Goal: Entertainment & Leisure: Consume media (video, audio)

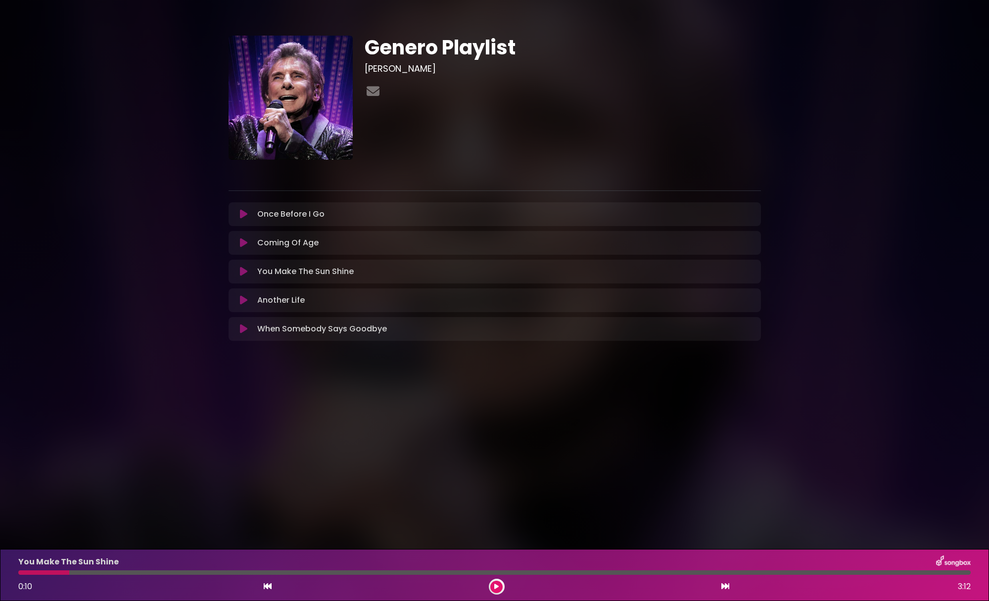
click at [240, 270] on icon at bounding box center [243, 272] width 7 height 10
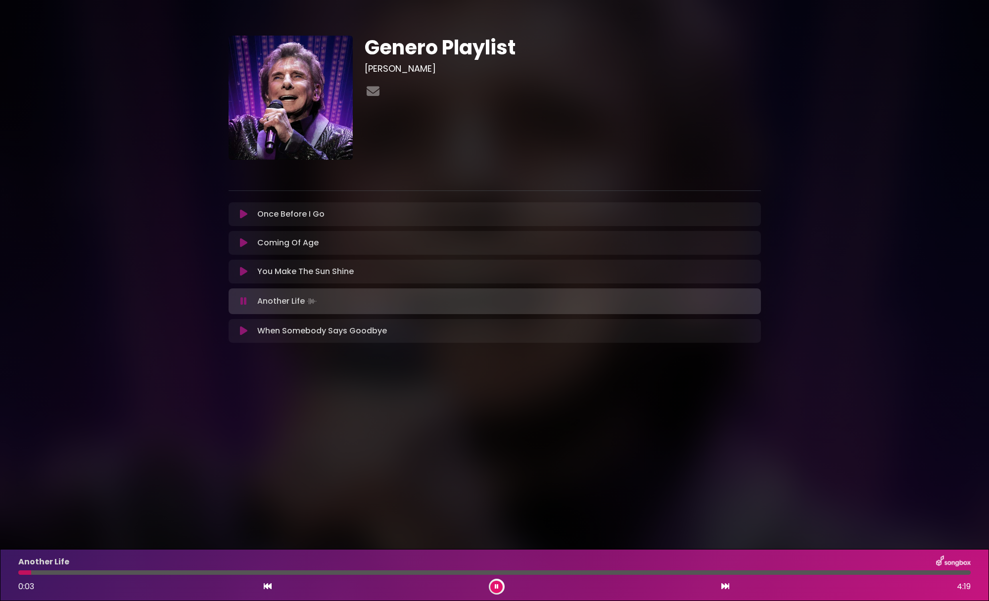
click at [494, 590] on button at bounding box center [496, 587] width 12 height 12
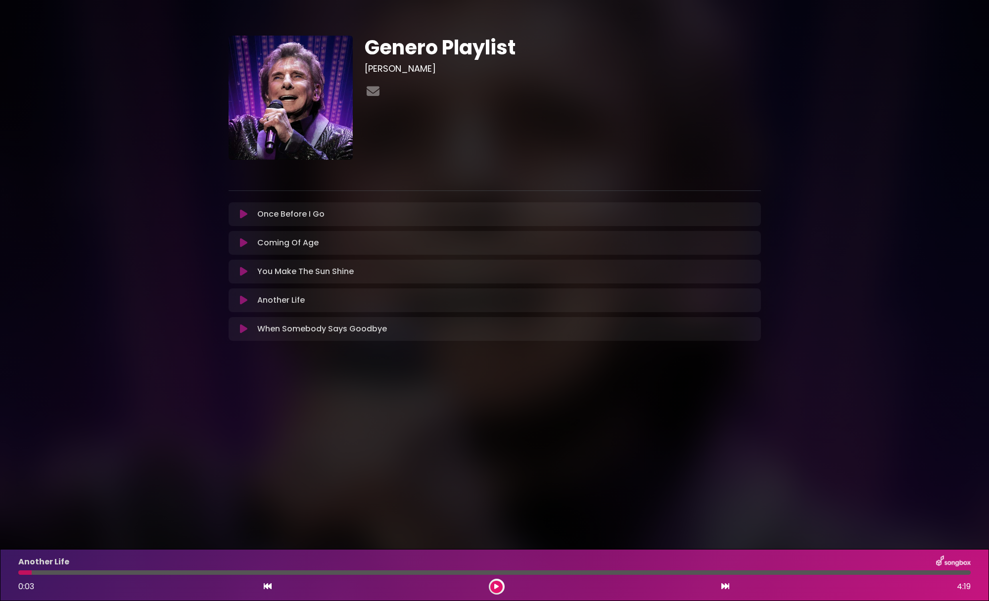
click at [248, 271] on button at bounding box center [243, 272] width 19 height 10
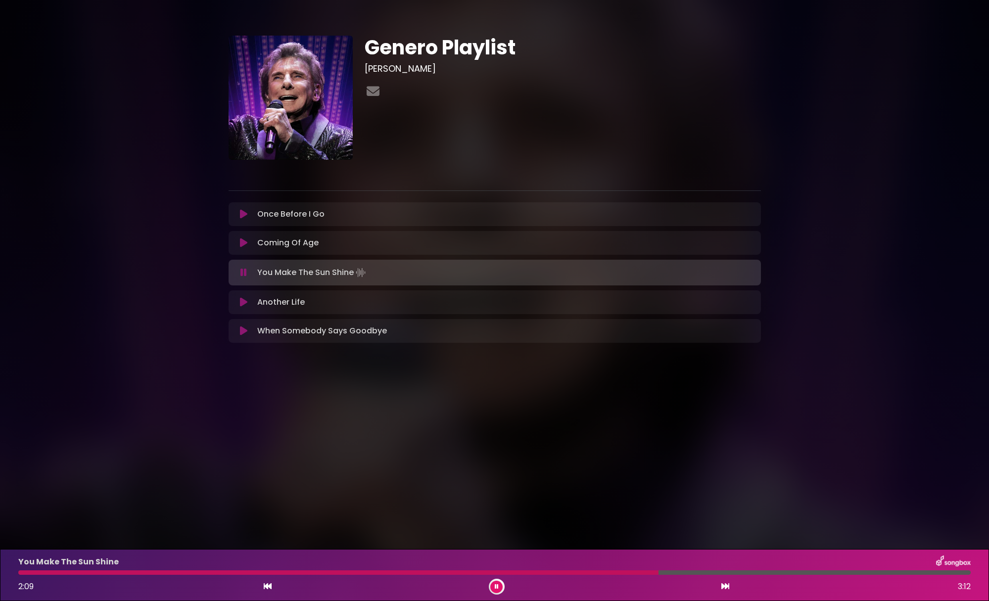
click at [620, 571] on div at bounding box center [338, 572] width 640 height 4
click at [620, 571] on div at bounding box center [346, 572] width 657 height 4
click at [615, 571] on div at bounding box center [337, 572] width 638 height 4
click at [624, 574] on div at bounding box center [378, 572] width 720 height 4
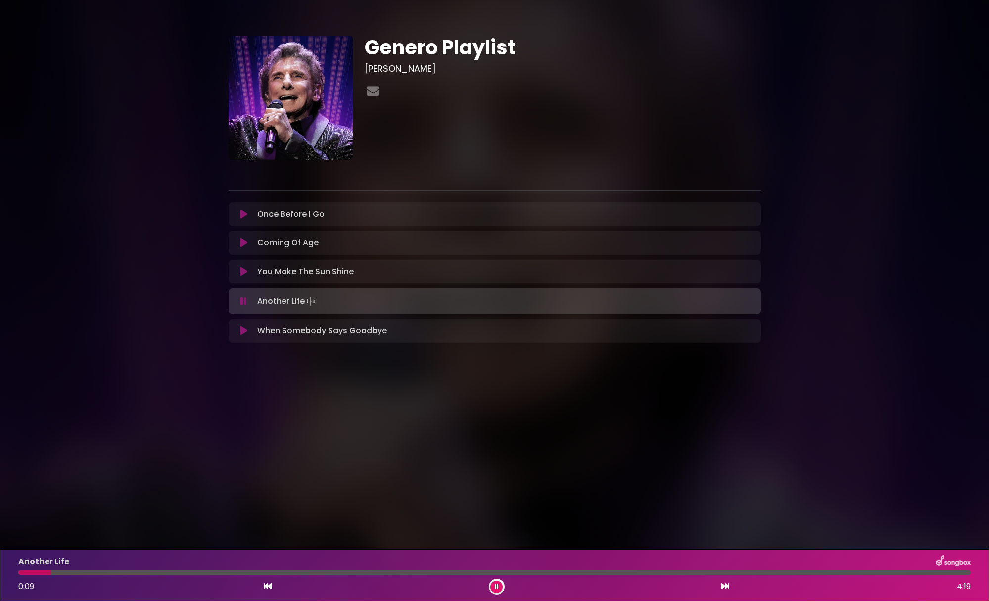
click at [246, 302] on icon at bounding box center [243, 301] width 6 height 10
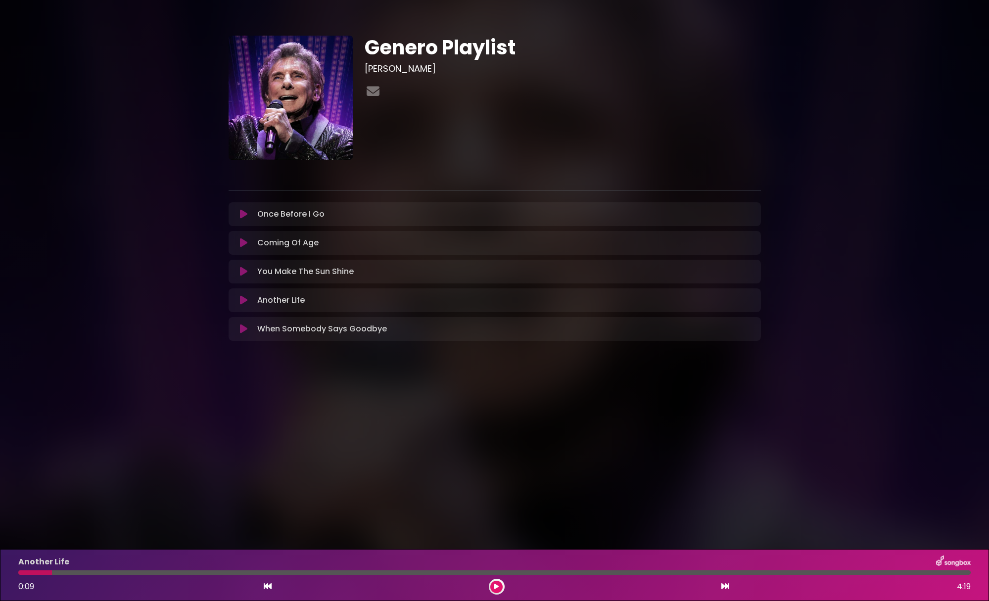
click at [250, 269] on button at bounding box center [243, 272] width 19 height 10
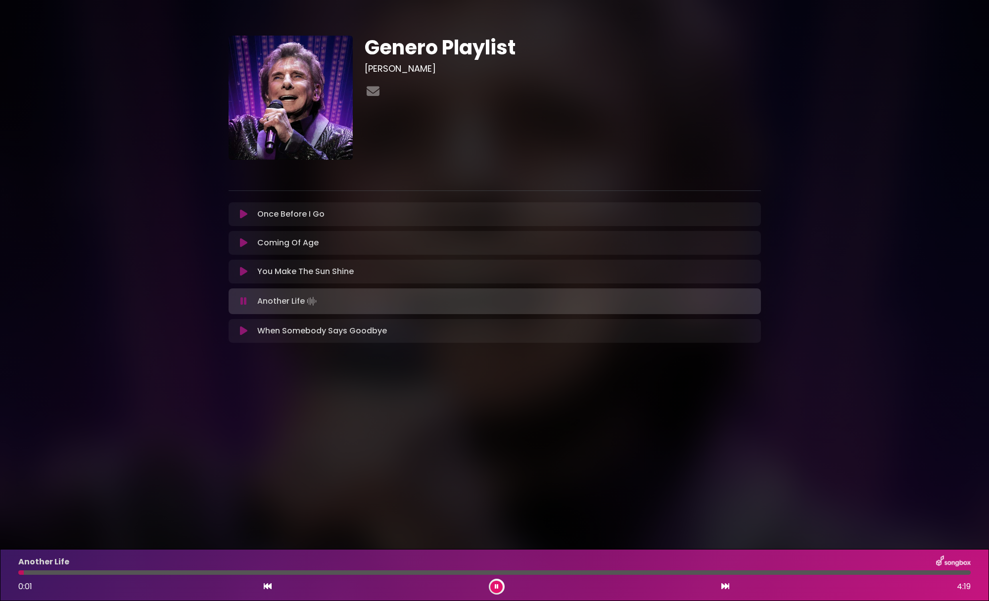
click at [497, 585] on icon at bounding box center [497, 587] width 4 height 6
